Goal: Information Seeking & Learning: Learn about a topic

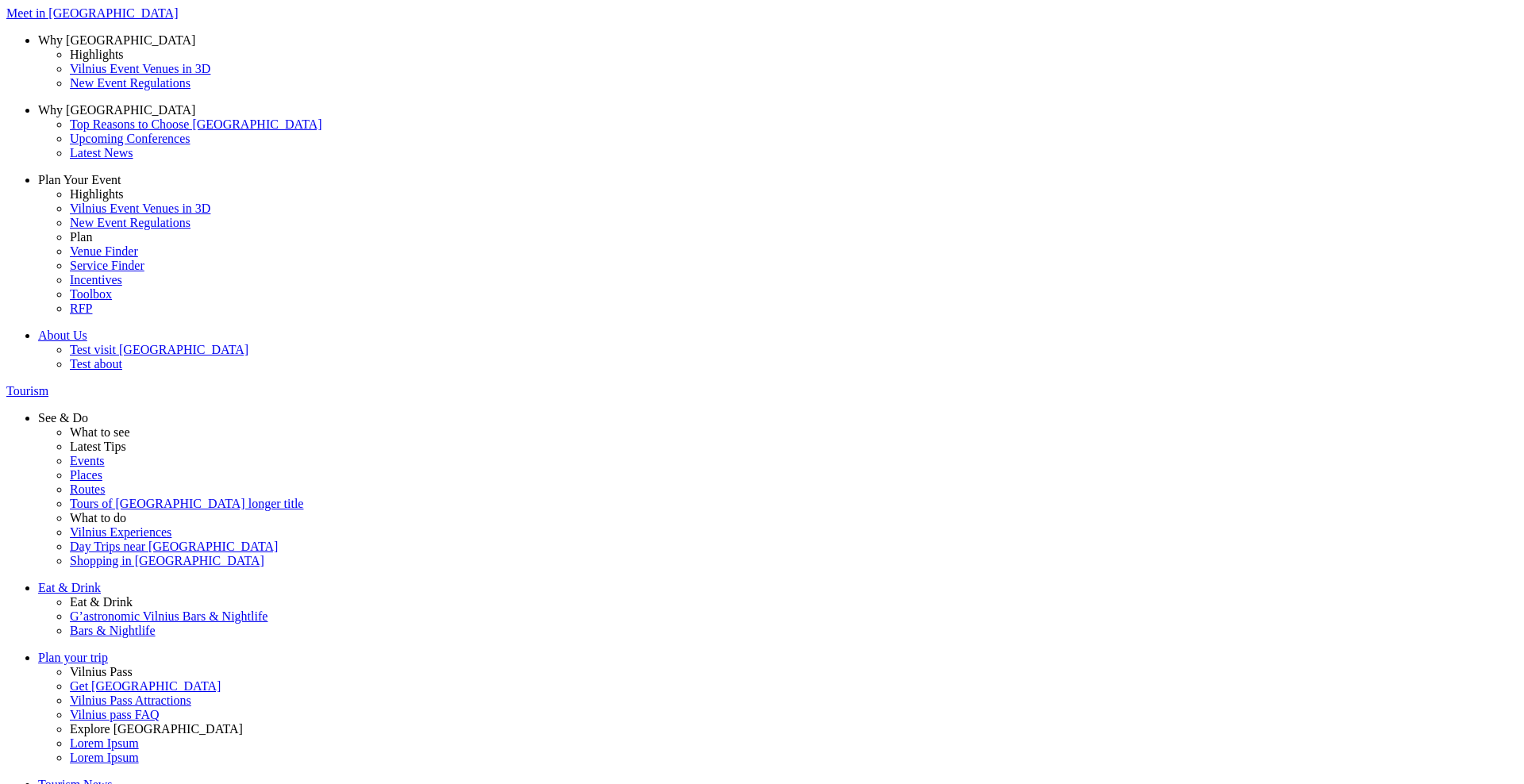
click at [0, 0] on span at bounding box center [0, 0] width 0 height 0
click at [0, 0] on input "My pet" at bounding box center [0, 0] width 0 height 0
